Goal: Find specific page/section: Find specific page/section

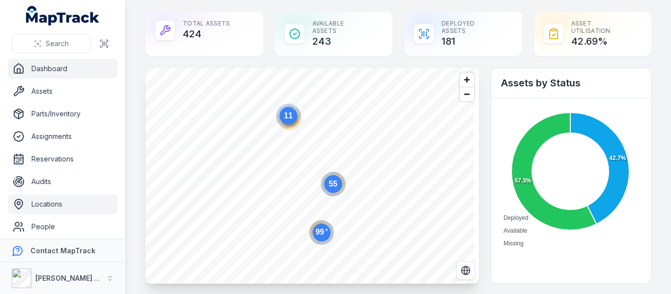
click at [50, 203] on link "Locations" at bounding box center [63, 205] width 110 height 20
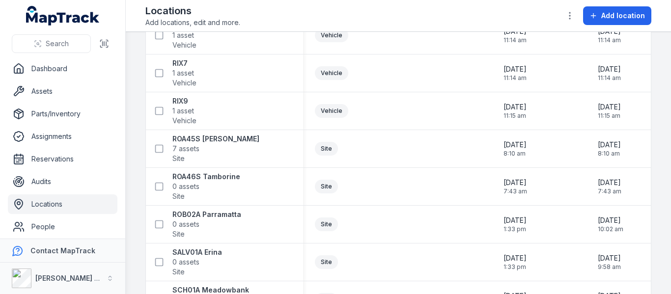
scroll to position [8770, 0]
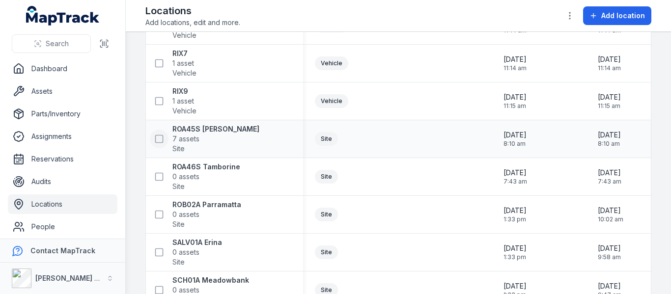
click at [161, 137] on icon at bounding box center [159, 139] width 10 height 10
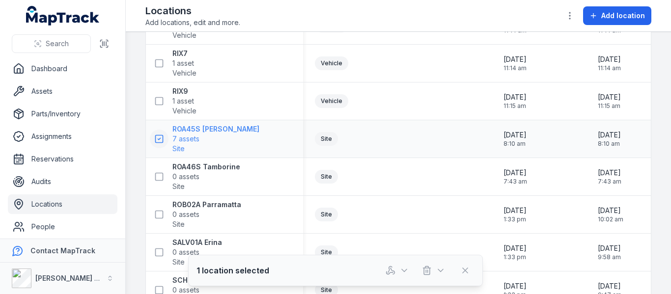
click at [174, 136] on span "7 assets" at bounding box center [186, 139] width 27 height 10
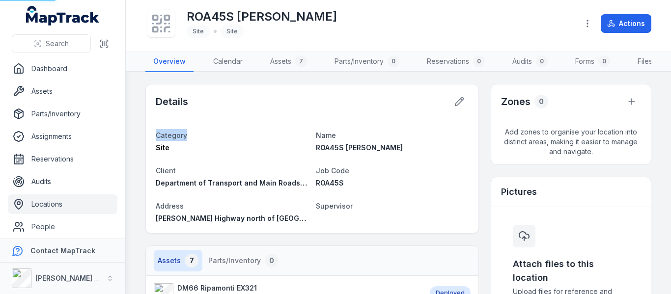
click at [178, 136] on div "Category Site Name ROA45S [PERSON_NAME] Client Department of Transport and Main…" at bounding box center [312, 176] width 333 height 114
click at [227, 140] on dt "Category" at bounding box center [232, 135] width 152 height 12
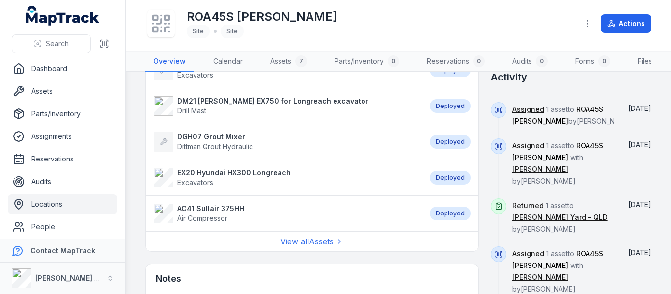
scroll to position [344, 0]
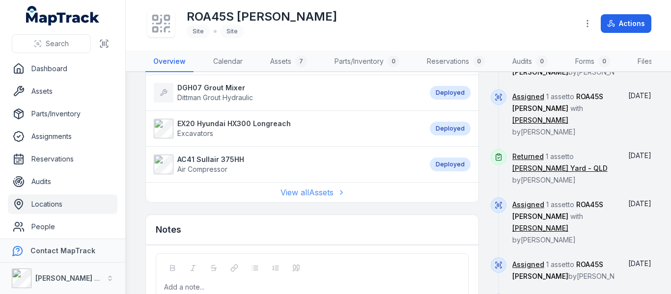
click at [291, 199] on link "View all Assets" at bounding box center [312, 193] width 63 height 12
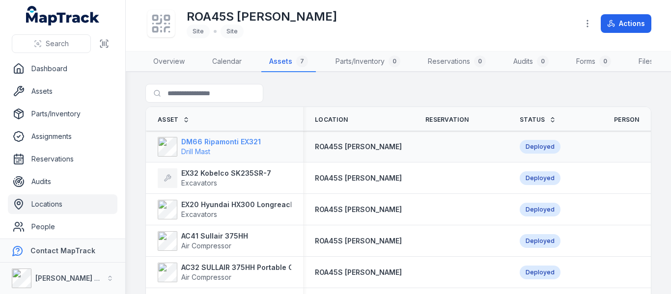
click at [215, 146] on strong "DM66 Ripamonti EX321" at bounding box center [221, 142] width 80 height 10
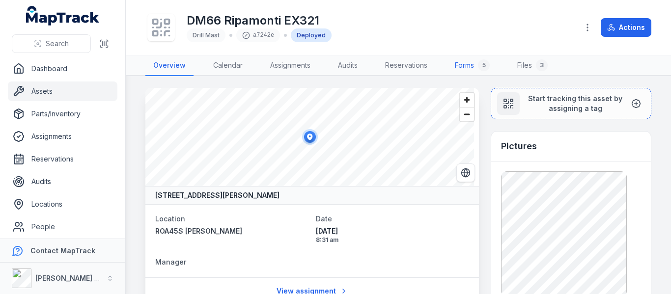
click at [465, 65] on link "Forms 5" at bounding box center [472, 66] width 51 height 21
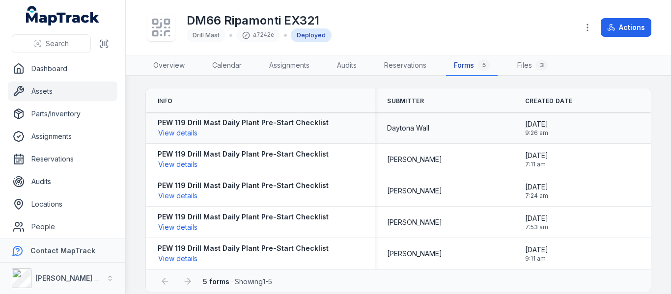
scroll to position [11, 0]
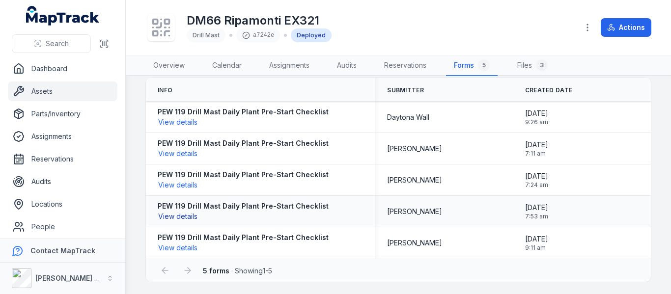
click at [186, 217] on button "View details" at bounding box center [178, 216] width 40 height 11
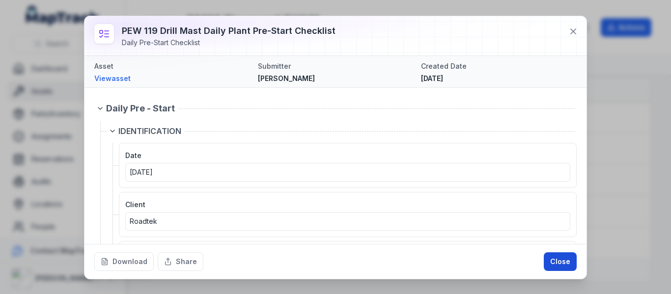
click at [557, 261] on button "Close" at bounding box center [560, 262] width 33 height 19
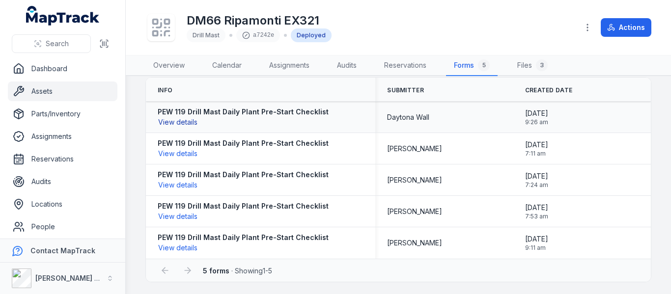
click at [189, 124] on button "View details" at bounding box center [178, 122] width 40 height 11
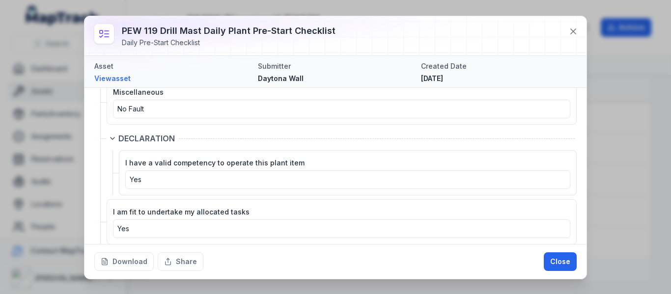
scroll to position [1327, 0]
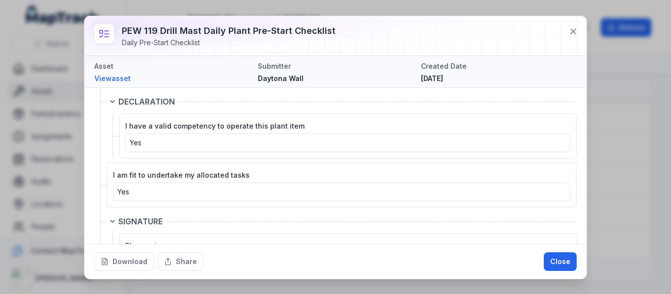
click at [562, 263] on button "Close" at bounding box center [560, 262] width 33 height 19
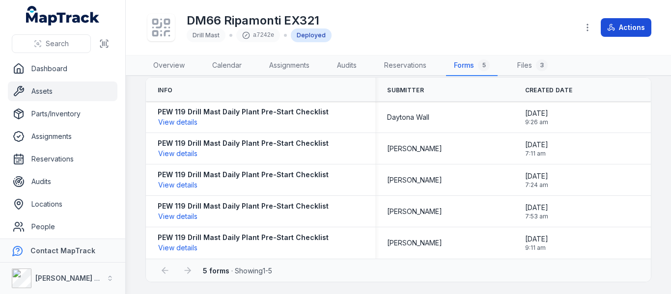
click at [626, 30] on button "Actions" at bounding box center [626, 27] width 51 height 19
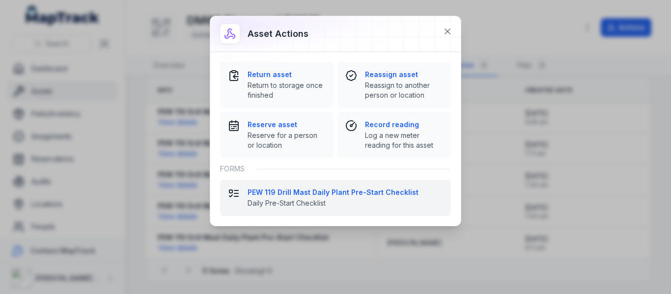
click at [351, 188] on strong "PEW 119 Drill Mast Daily Plant Pre-Start Checklist" at bounding box center [346, 193] width 196 height 10
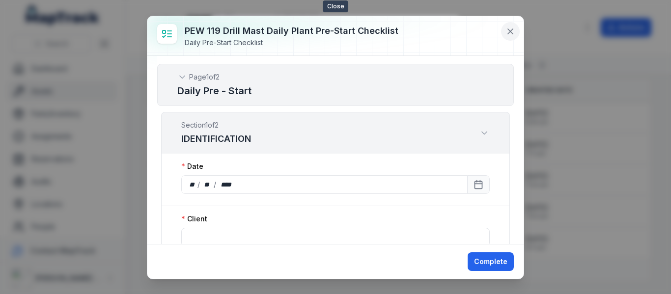
click at [507, 33] on icon at bounding box center [511, 32] width 10 height 10
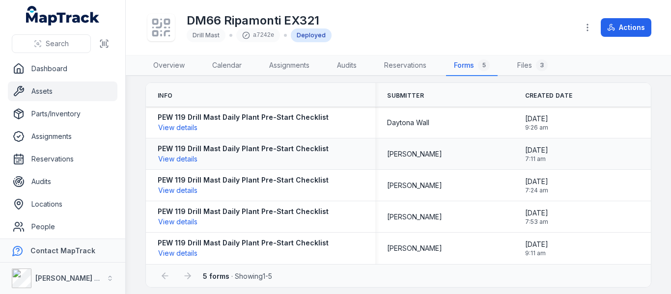
scroll to position [0, 0]
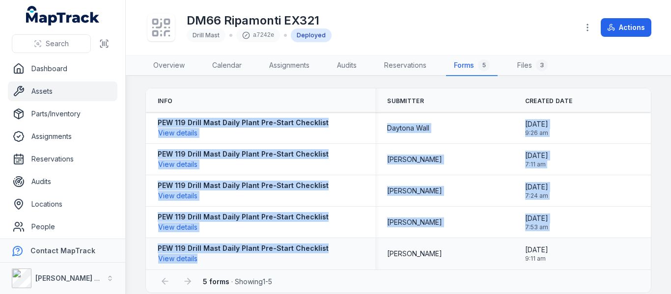
drag, startPoint x: 149, startPoint y: 125, endPoint x: 222, endPoint y: 255, distance: 148.5
click at [222, 255] on tbody "PEW 119 Drill Mast Daily Plant Pre-Start Checklist View details Daytona Wall [D…" at bounding box center [398, 191] width 505 height 157
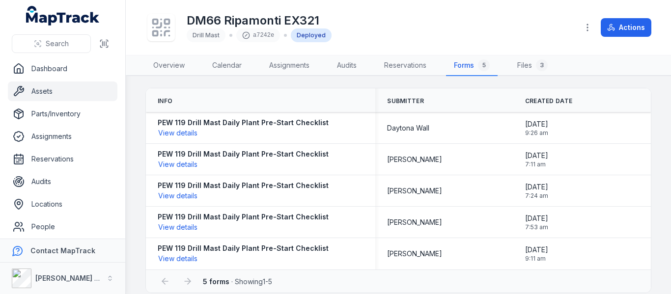
drag, startPoint x: 261, startPoint y: 122, endPoint x: 335, endPoint y: 100, distance: 76.8
click at [335, 100] on th "Info" at bounding box center [261, 100] width 230 height 24
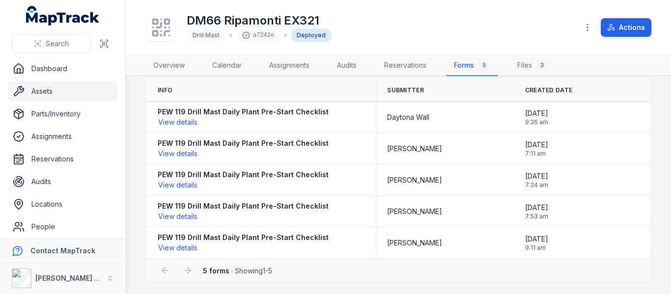
click at [374, 23] on div "DM66 Ripamonti EX321 Drill Mast a7242e Deployed" at bounding box center [357, 27] width 425 height 31
